Goal: Task Accomplishment & Management: Use online tool/utility

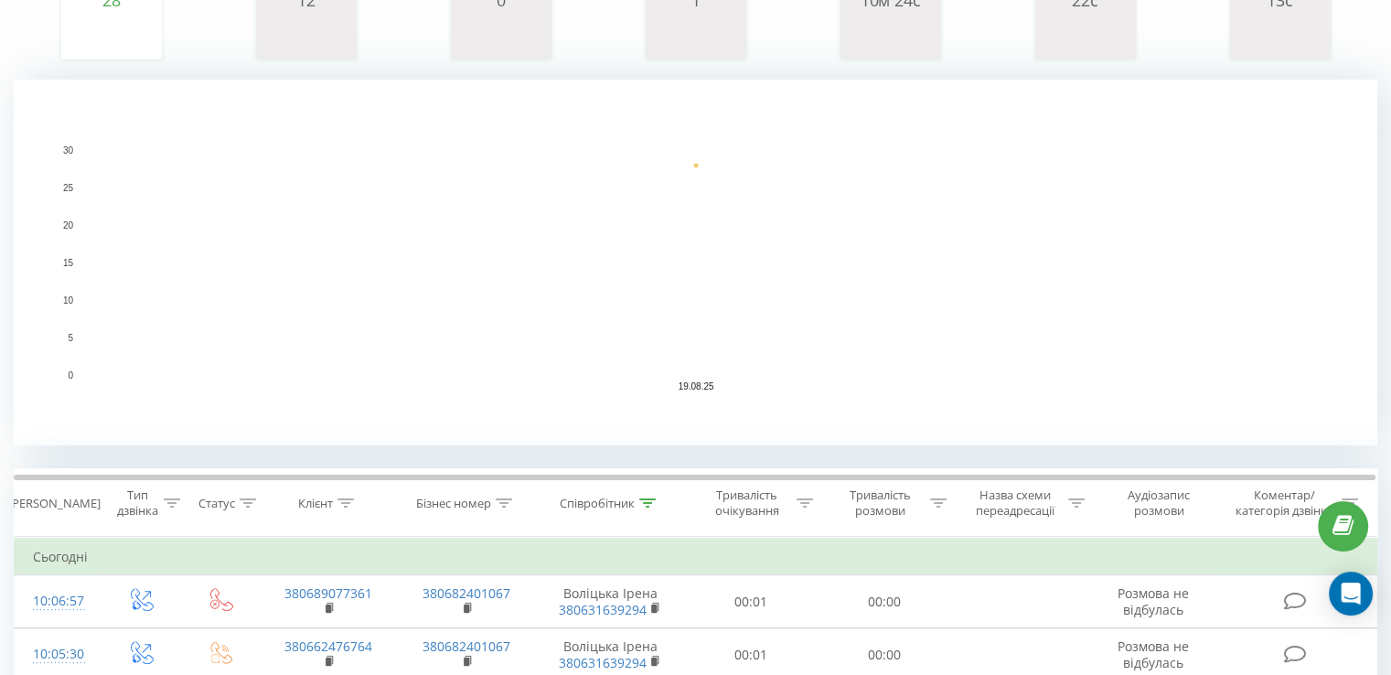
scroll to position [549, 0]
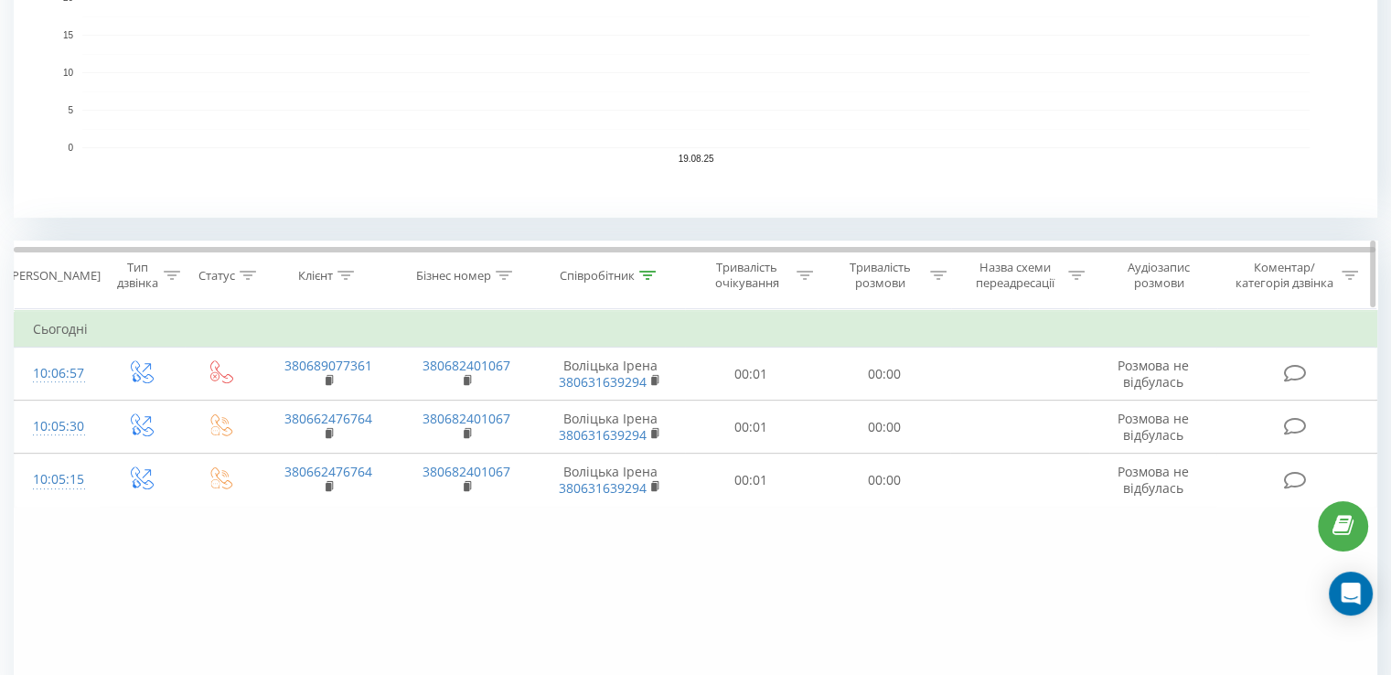
click at [653, 274] on icon at bounding box center [647, 275] width 16 height 9
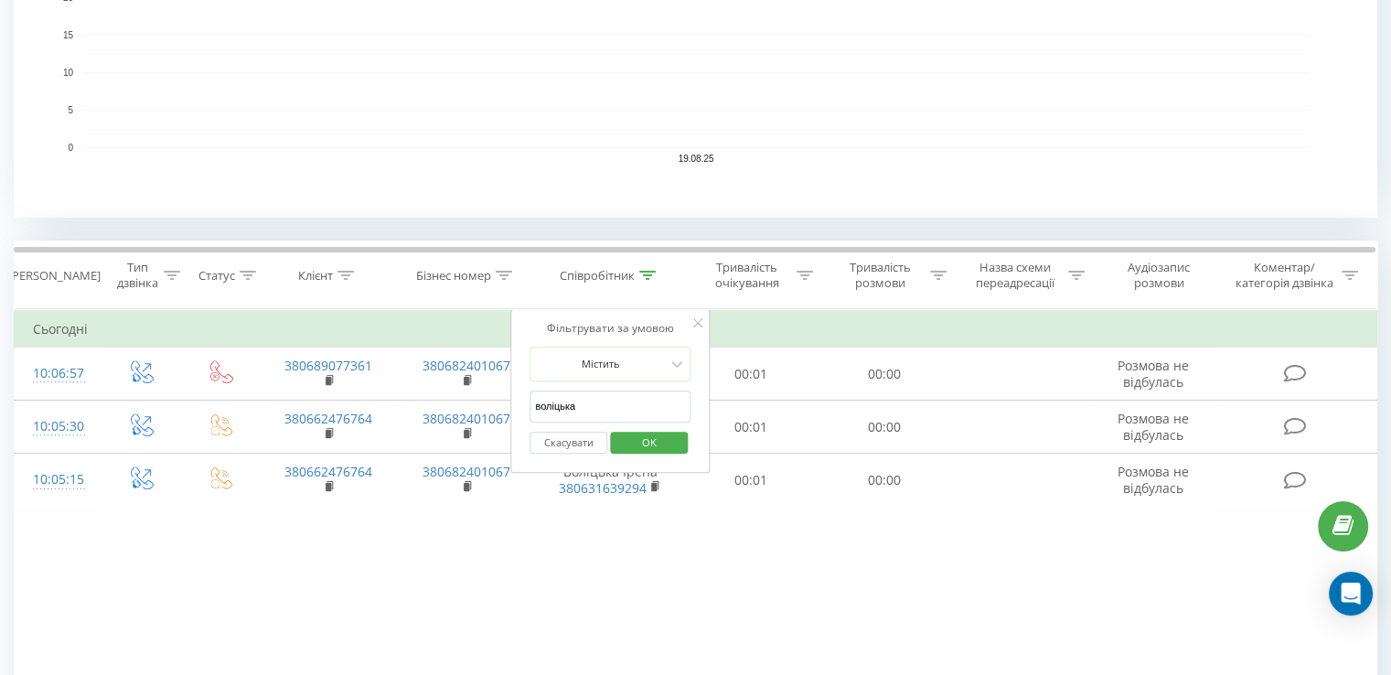
click at [582, 441] on button "Скасувати" at bounding box center [569, 443] width 78 height 23
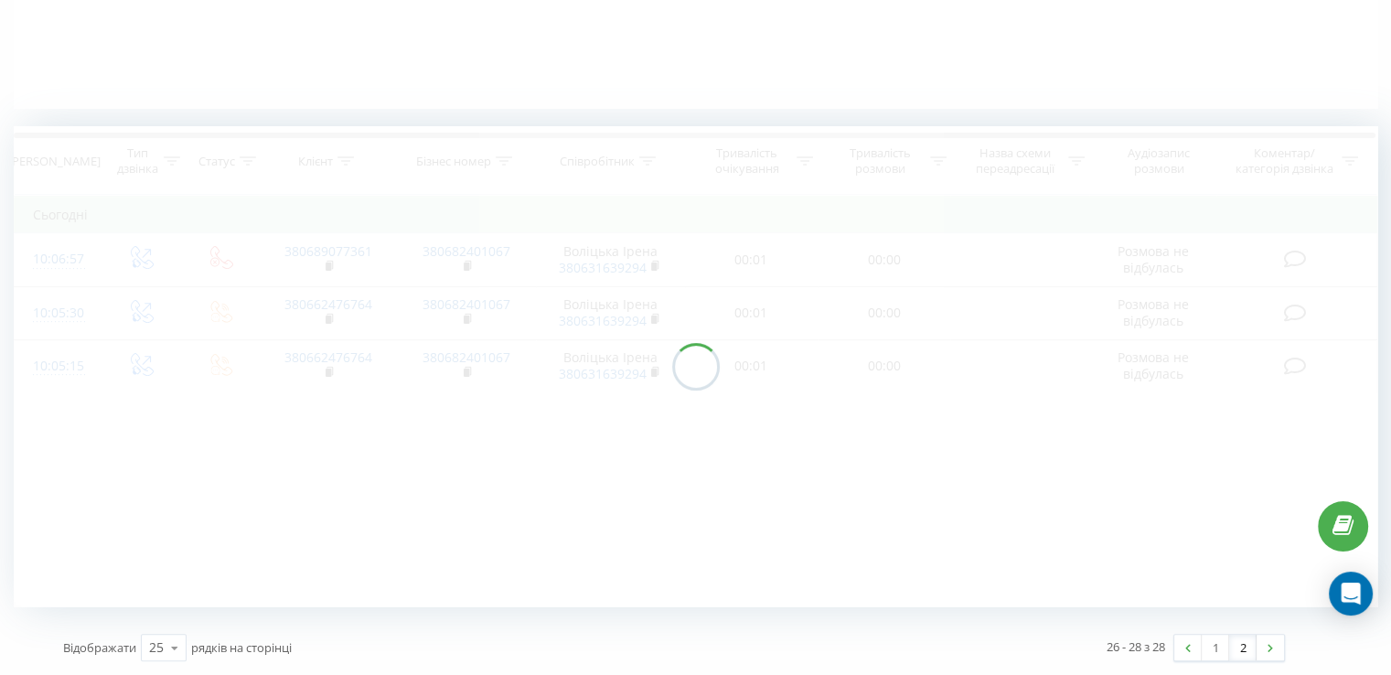
scroll to position [406, 0]
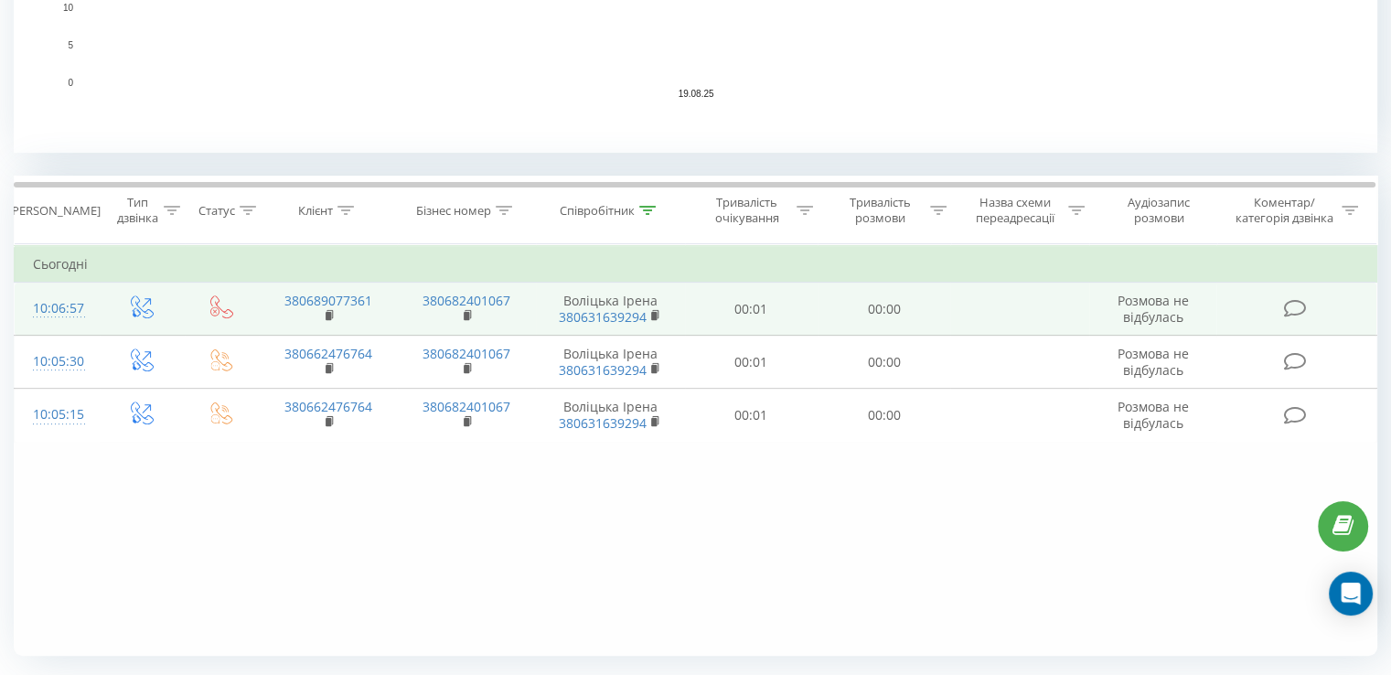
scroll to position [640, 0]
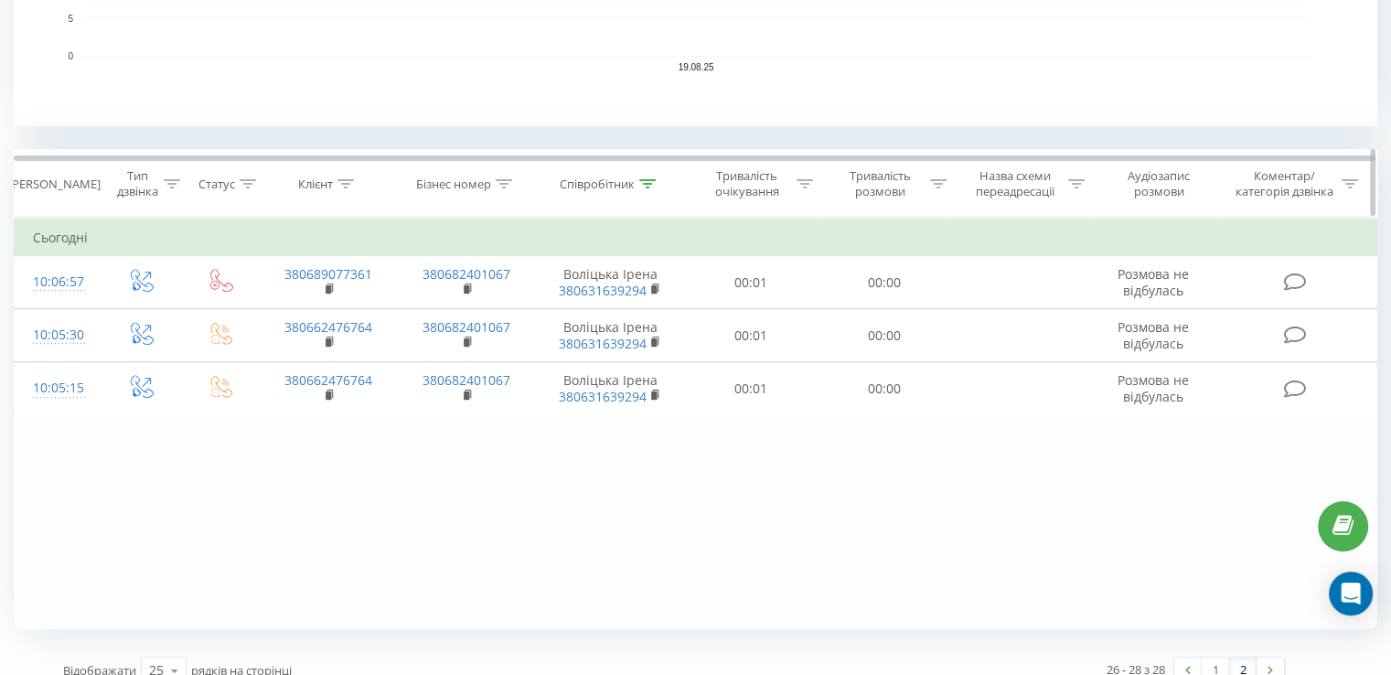
click at [650, 180] on icon at bounding box center [647, 183] width 16 height 9
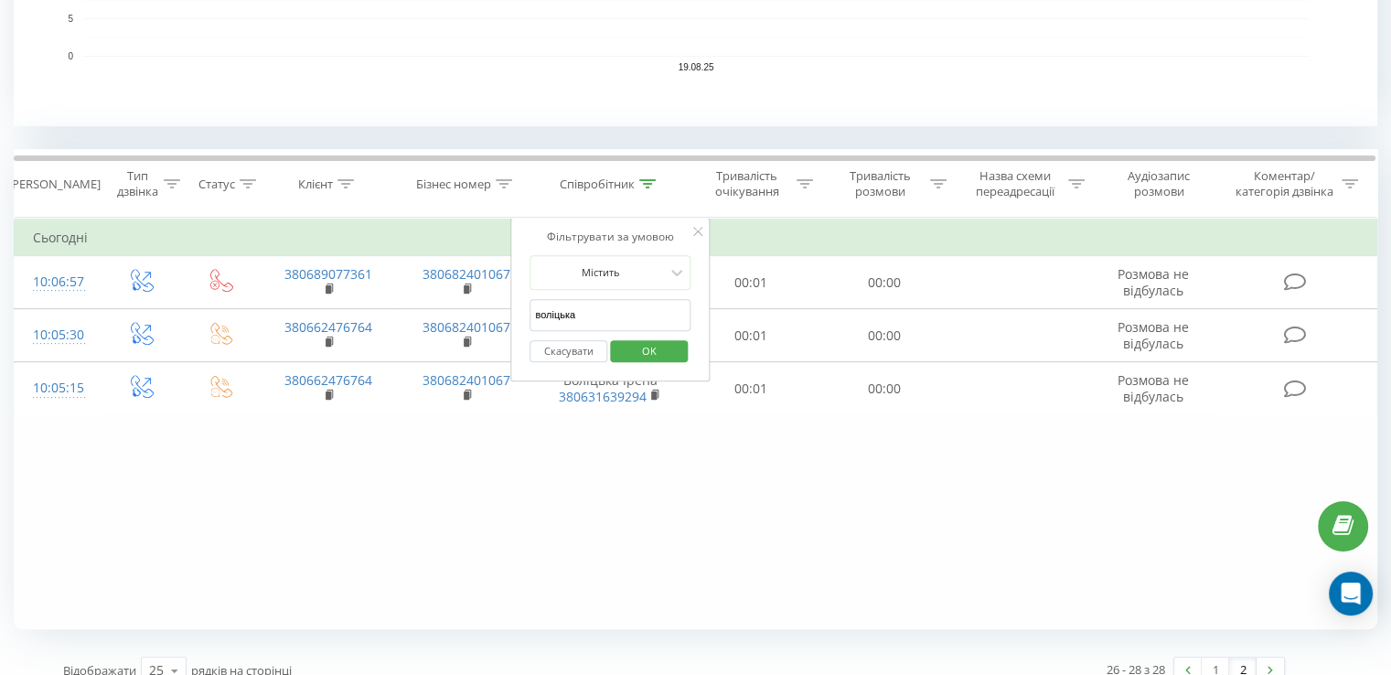
click at [576, 342] on button "Скасувати" at bounding box center [569, 351] width 78 height 23
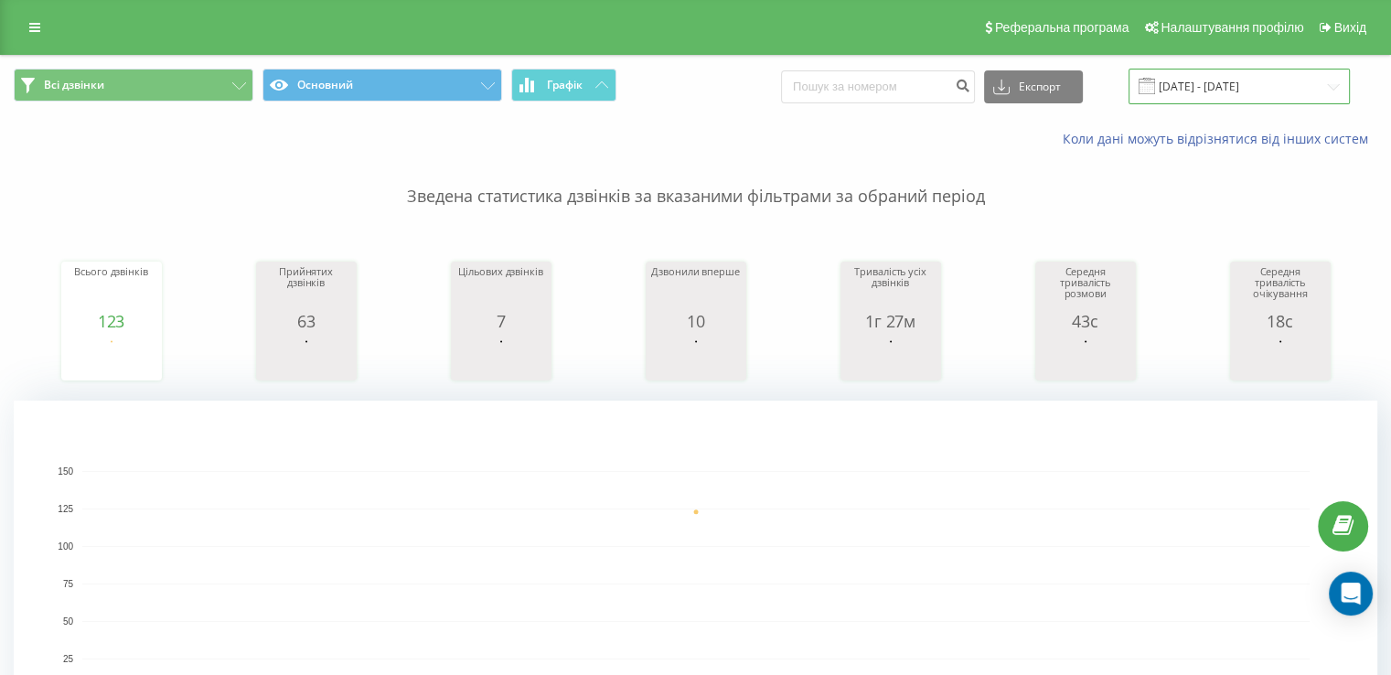
click at [1245, 74] on input "[DATE] - [DATE]" at bounding box center [1239, 87] width 221 height 36
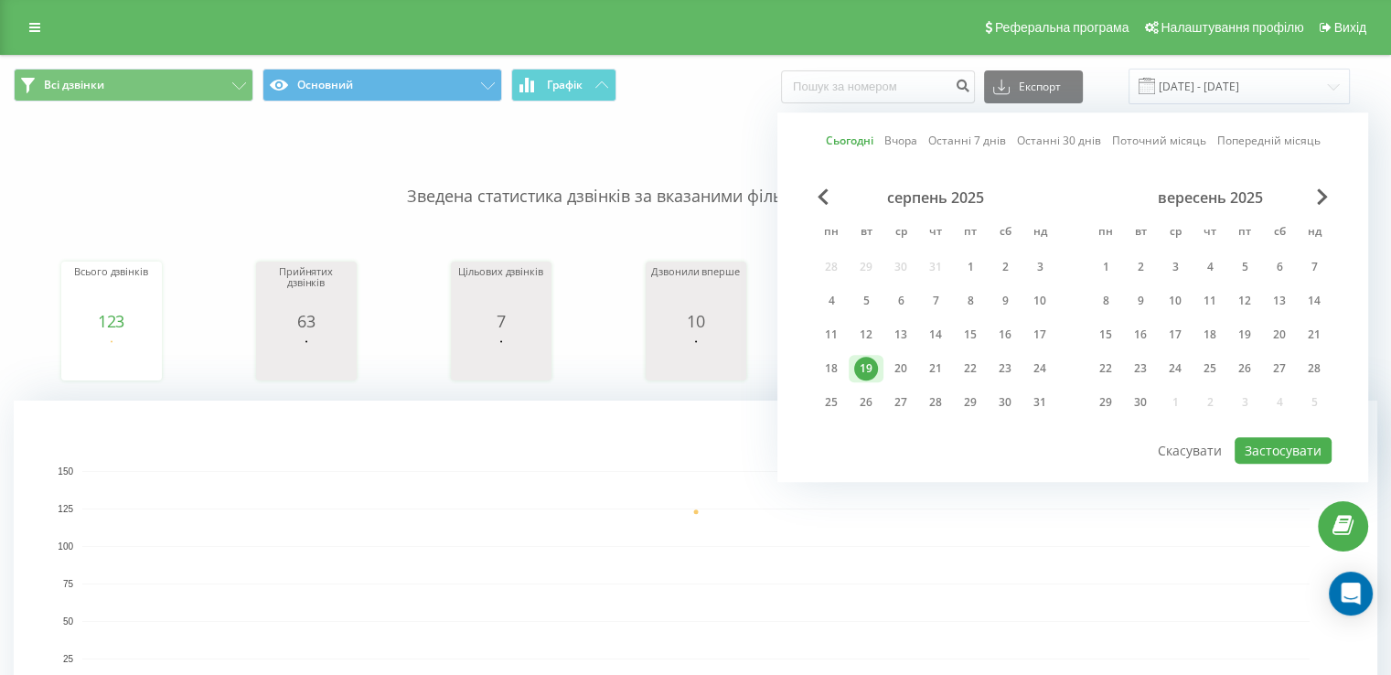
click at [867, 372] on div "19" at bounding box center [866, 369] width 24 height 24
click at [1279, 443] on button "Застосувати" at bounding box center [1283, 450] width 97 height 27
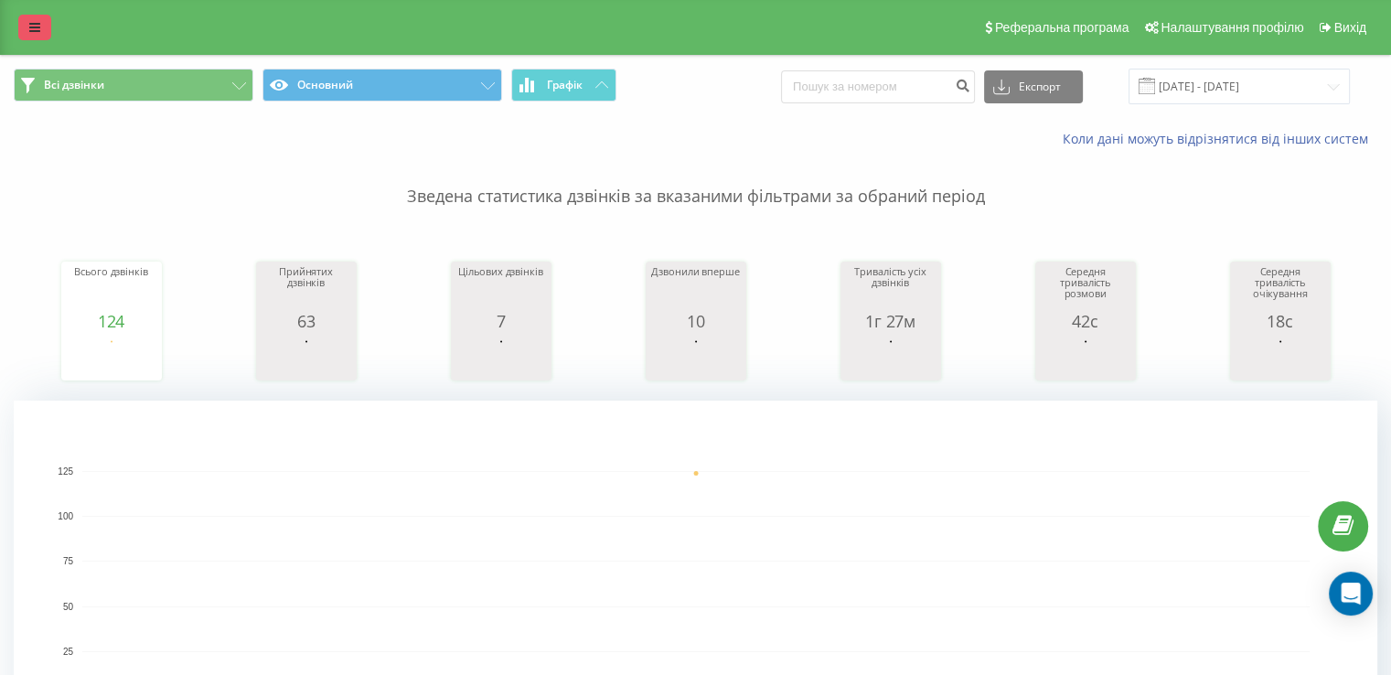
click at [32, 30] on icon at bounding box center [34, 27] width 11 height 13
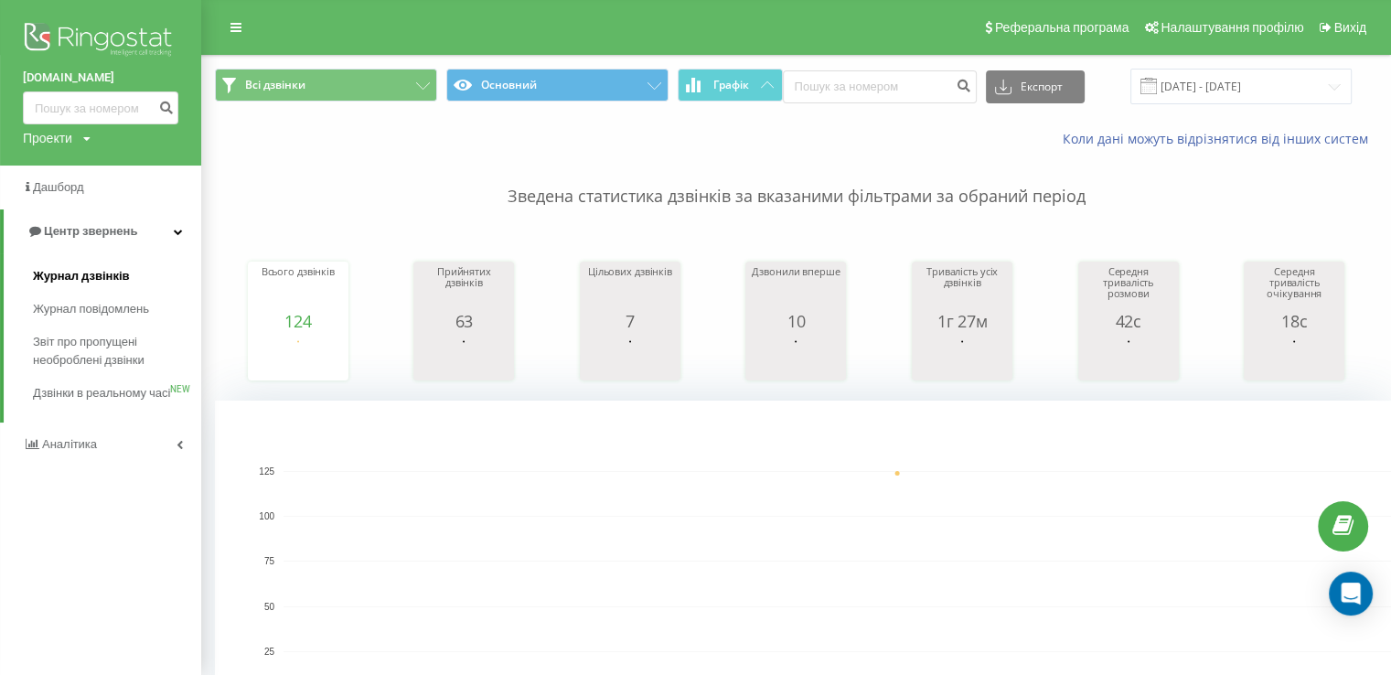
click at [59, 275] on span "Журнал дзвінків" at bounding box center [81, 276] width 97 height 18
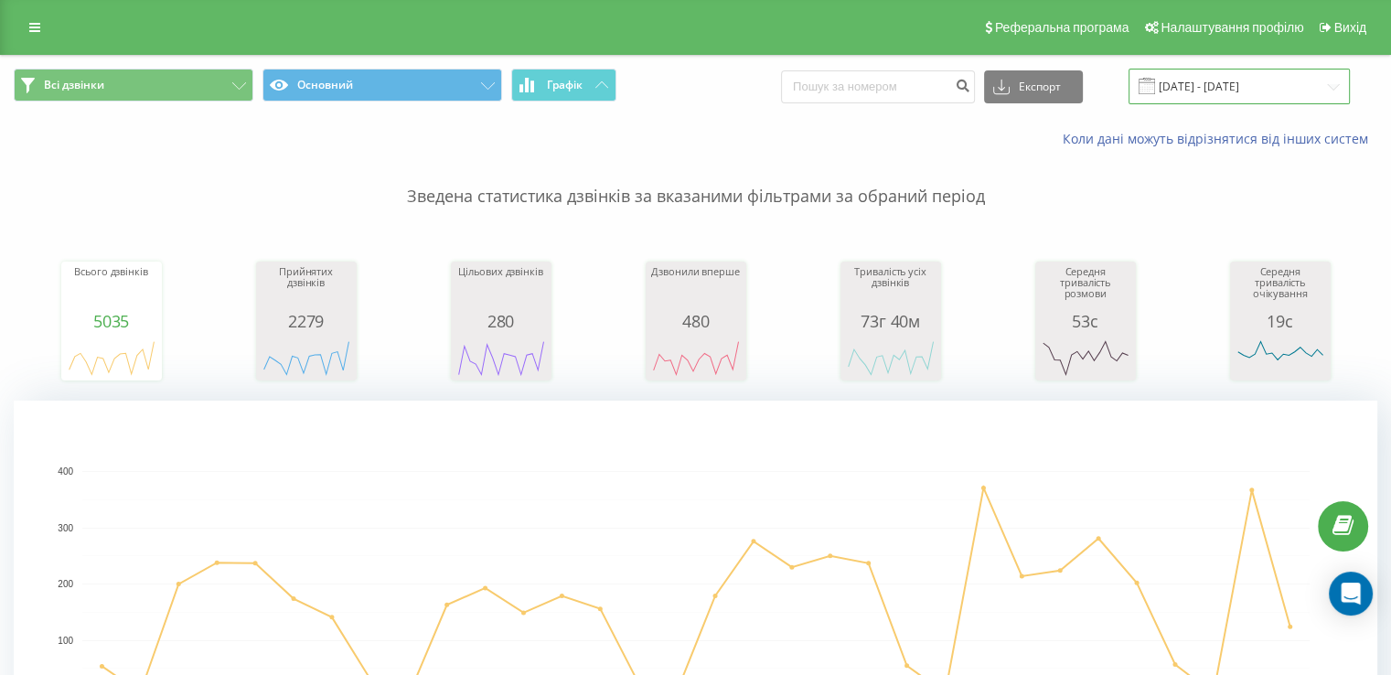
click at [1216, 81] on input "[DATE] - [DATE]" at bounding box center [1239, 87] width 221 height 36
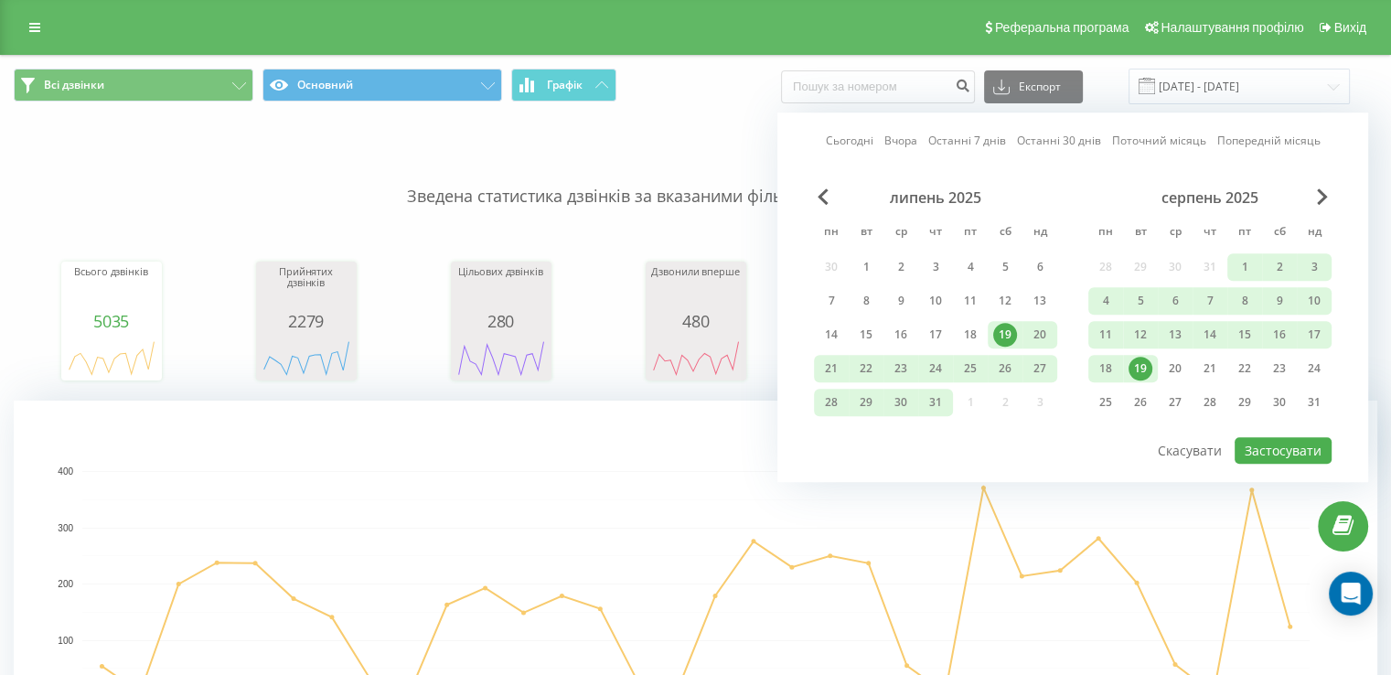
click at [1143, 367] on div "19" at bounding box center [1141, 369] width 24 height 24
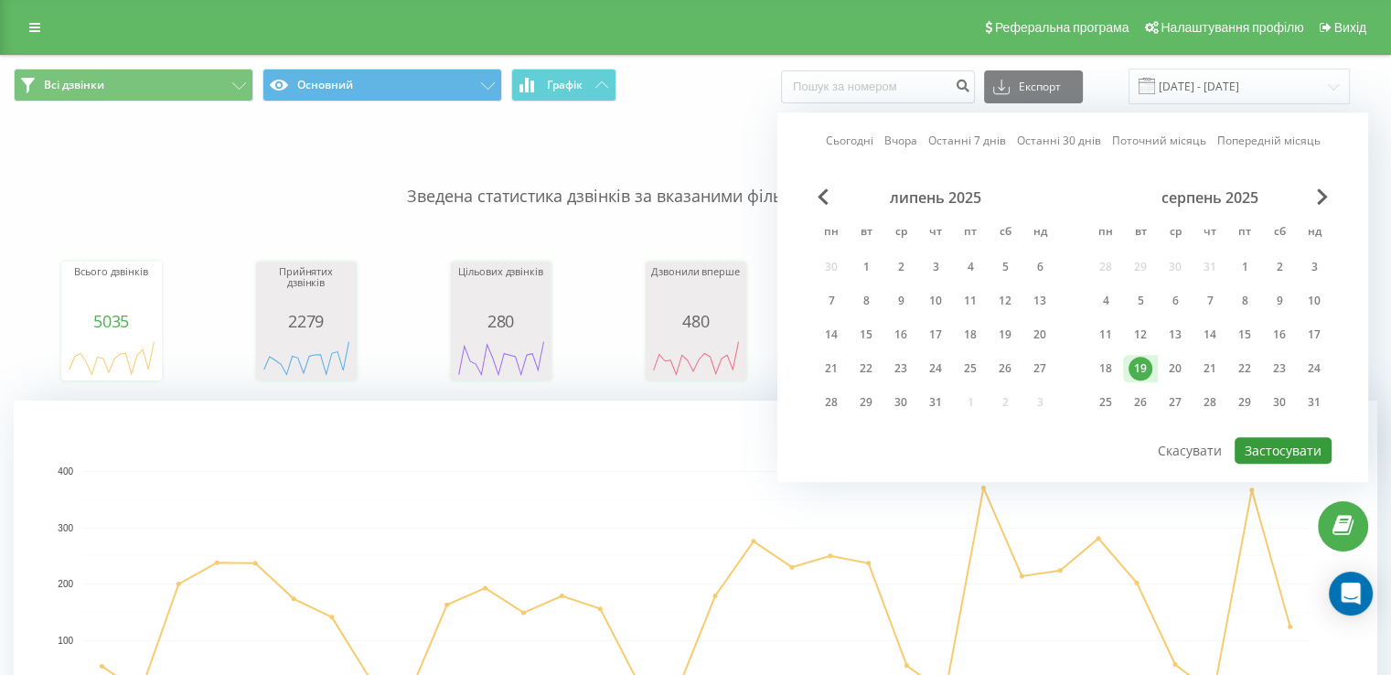
click at [1268, 445] on button "Застосувати" at bounding box center [1283, 450] width 97 height 27
type input "[DATE] - [DATE]"
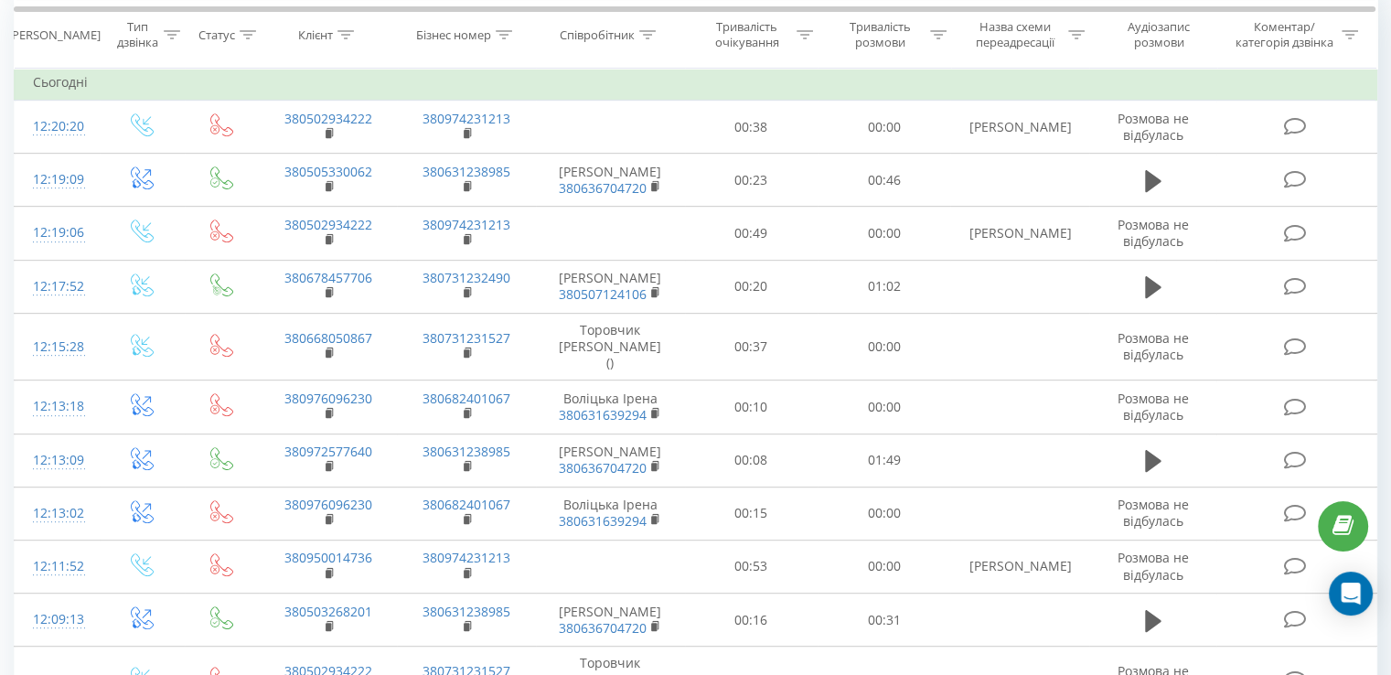
scroll to position [640, 0]
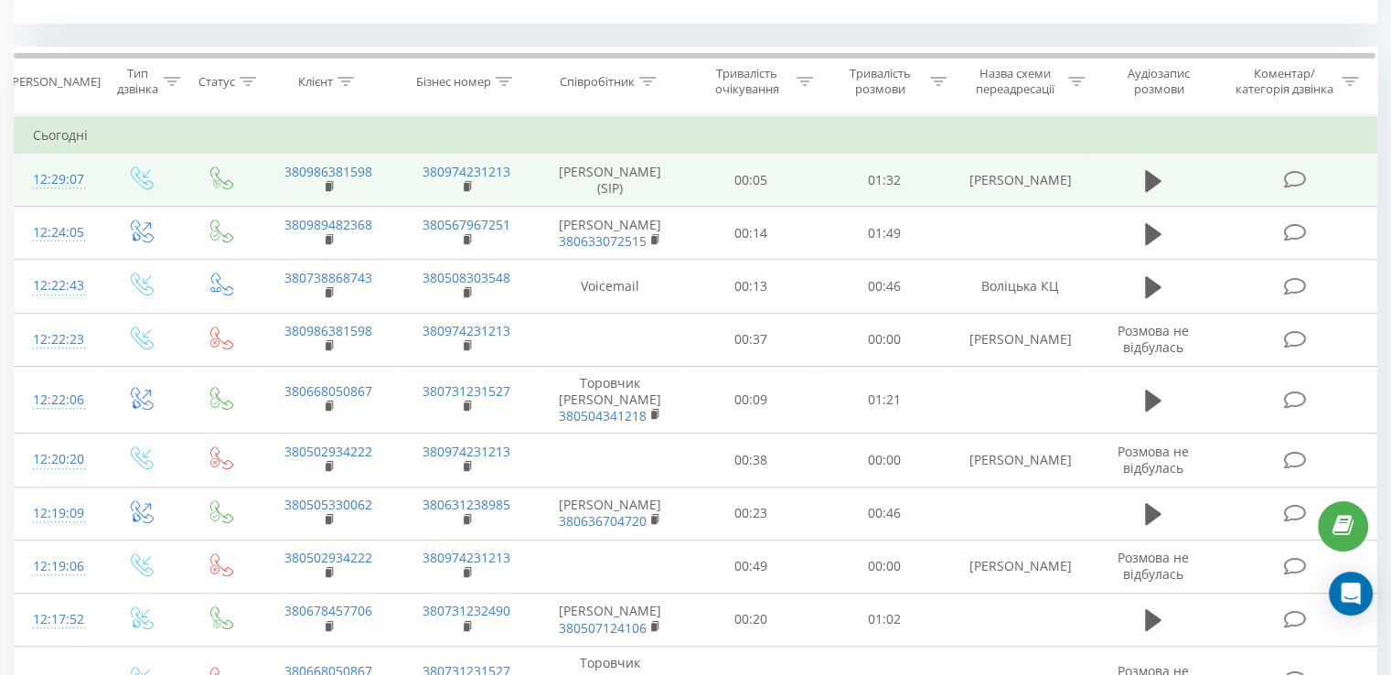
scroll to position [567, 0]
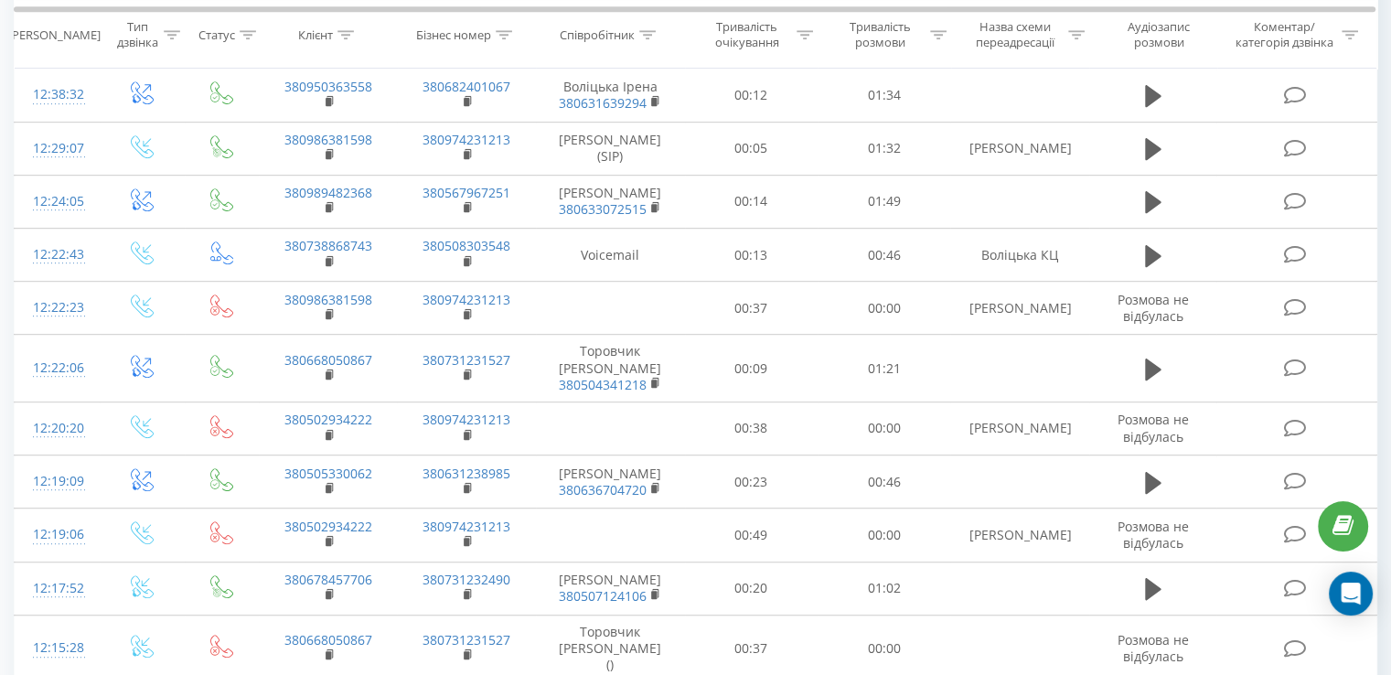
scroll to position [732, 0]
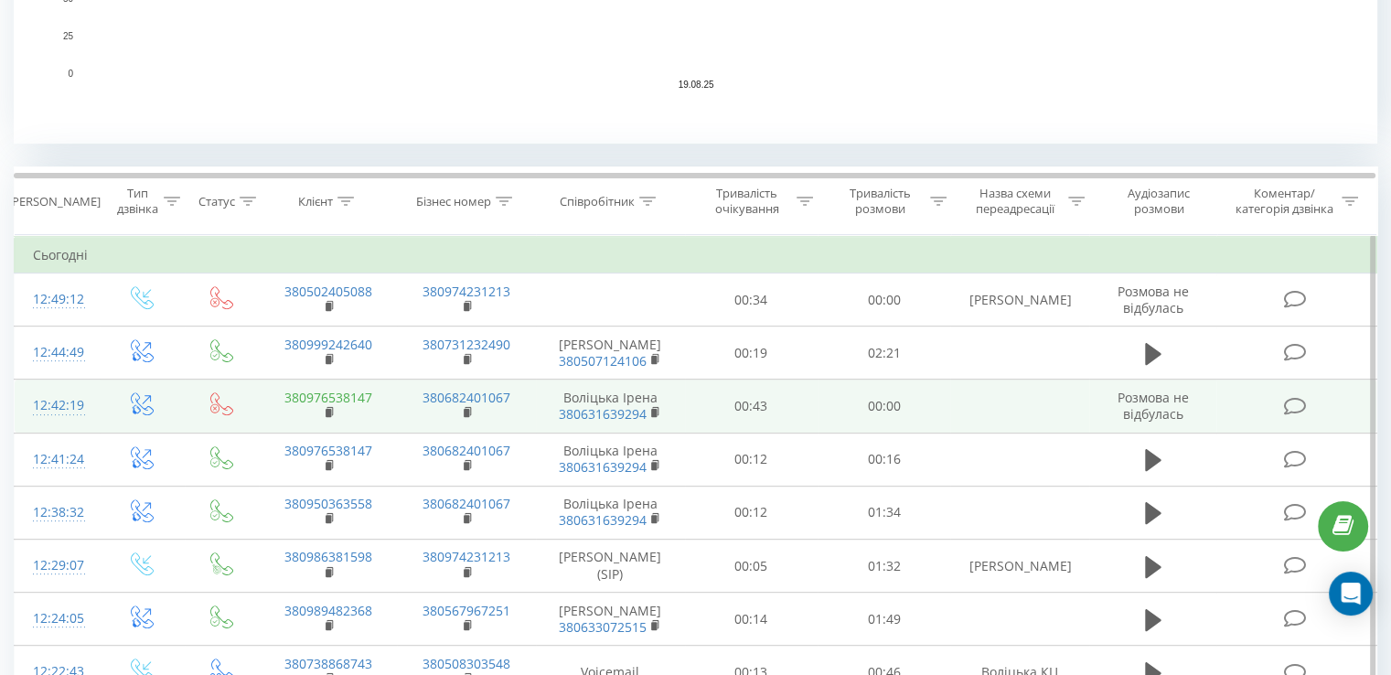
scroll to position [640, 0]
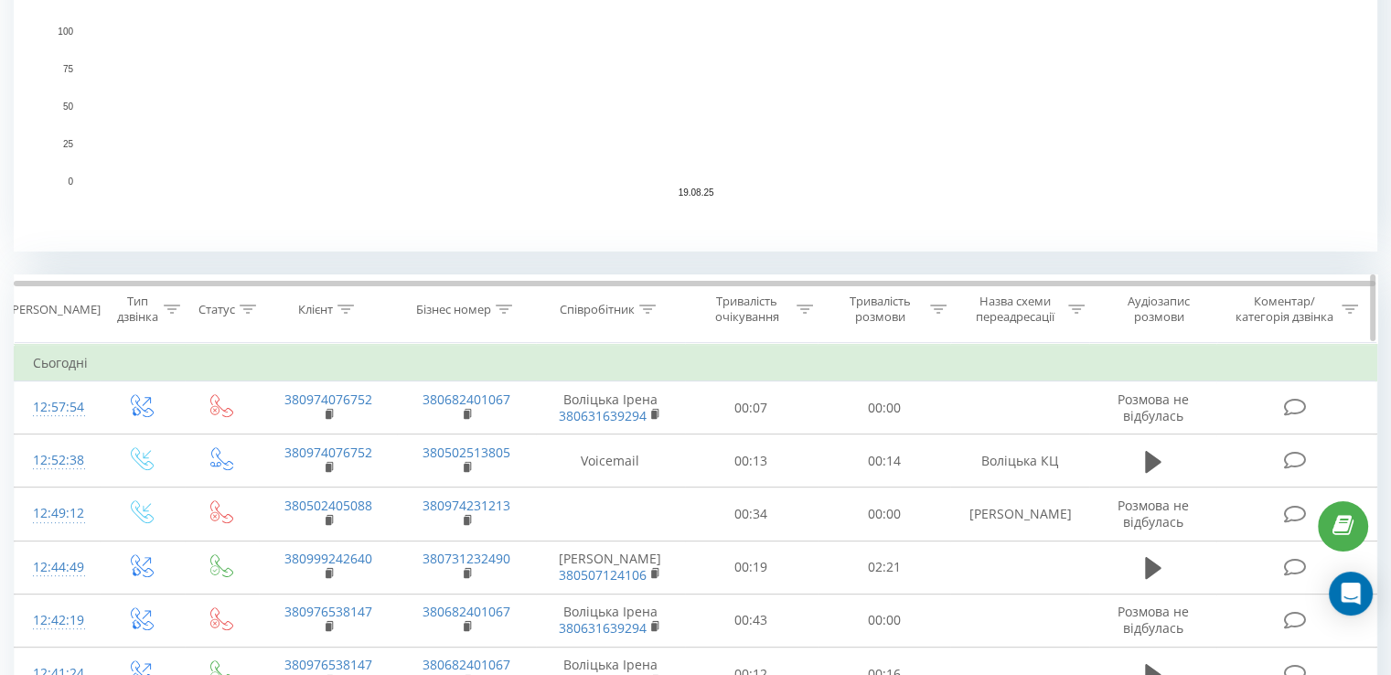
scroll to position [549, 0]
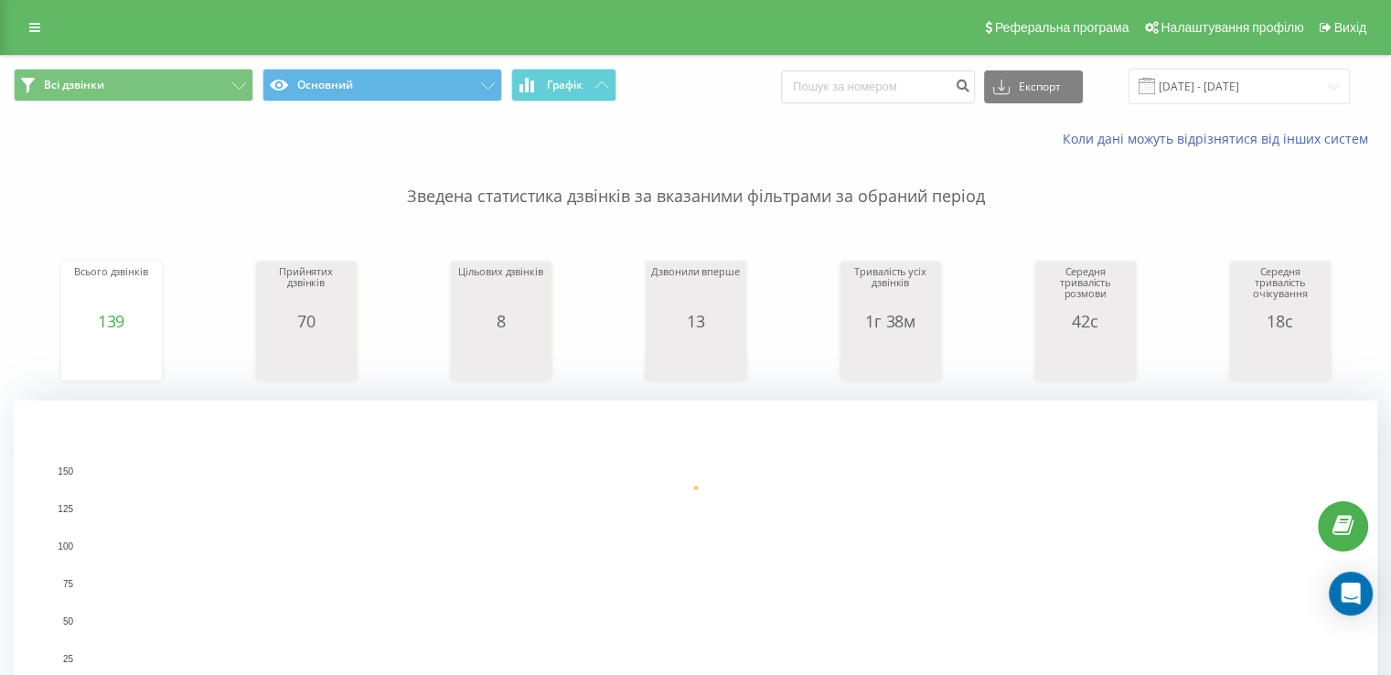
scroll to position [549, 0]
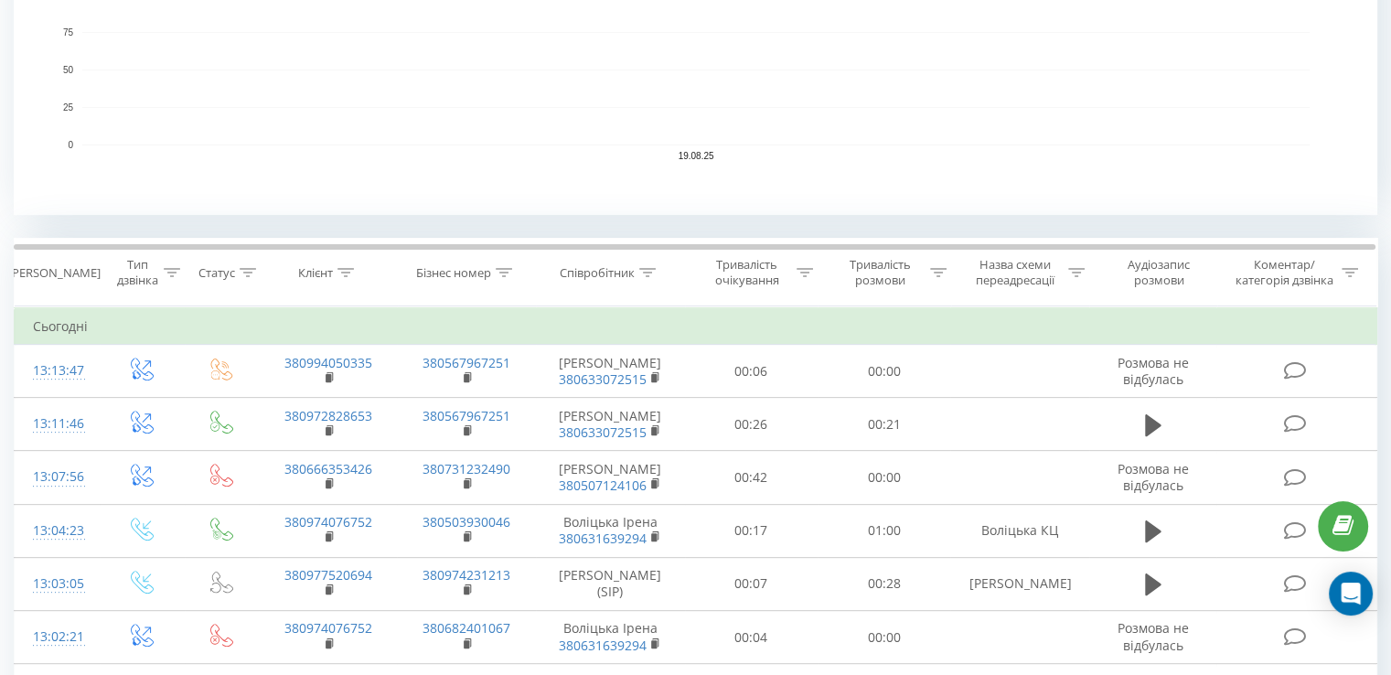
scroll to position [659, 0]
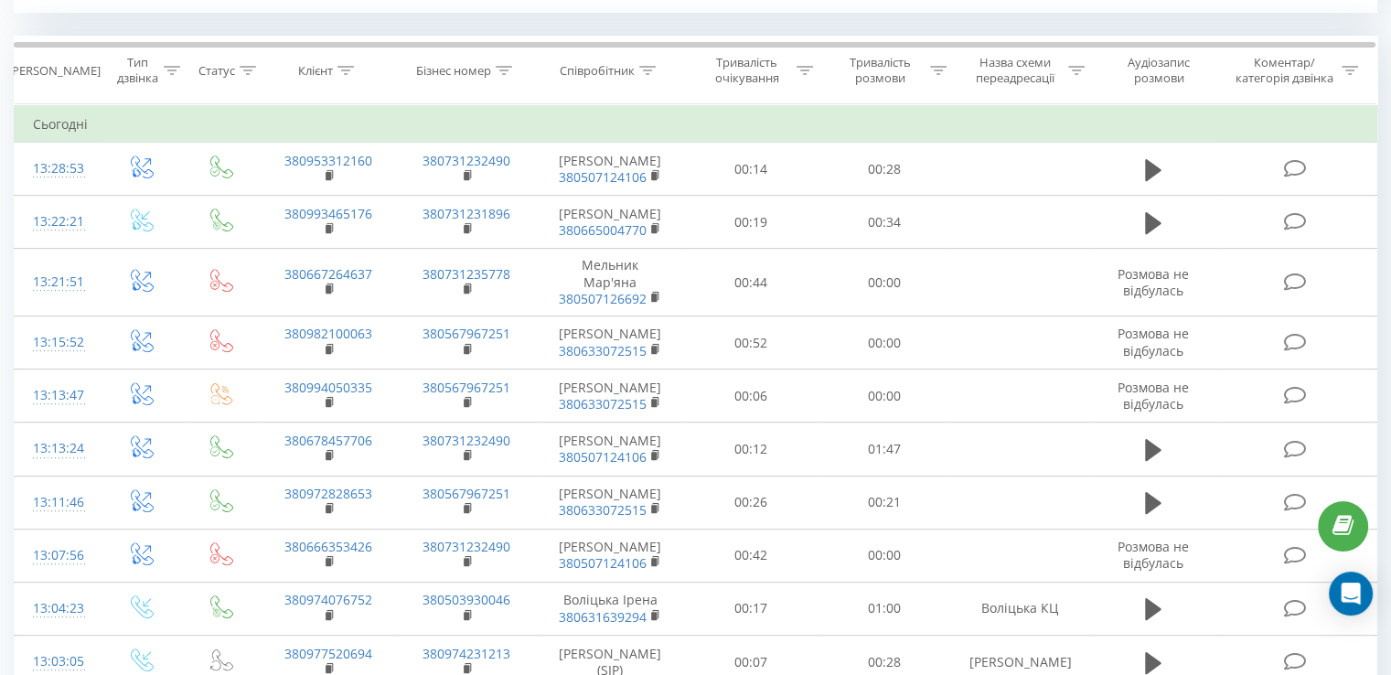
scroll to position [860, 0]
